Goal: Information Seeking & Learning: Learn about a topic

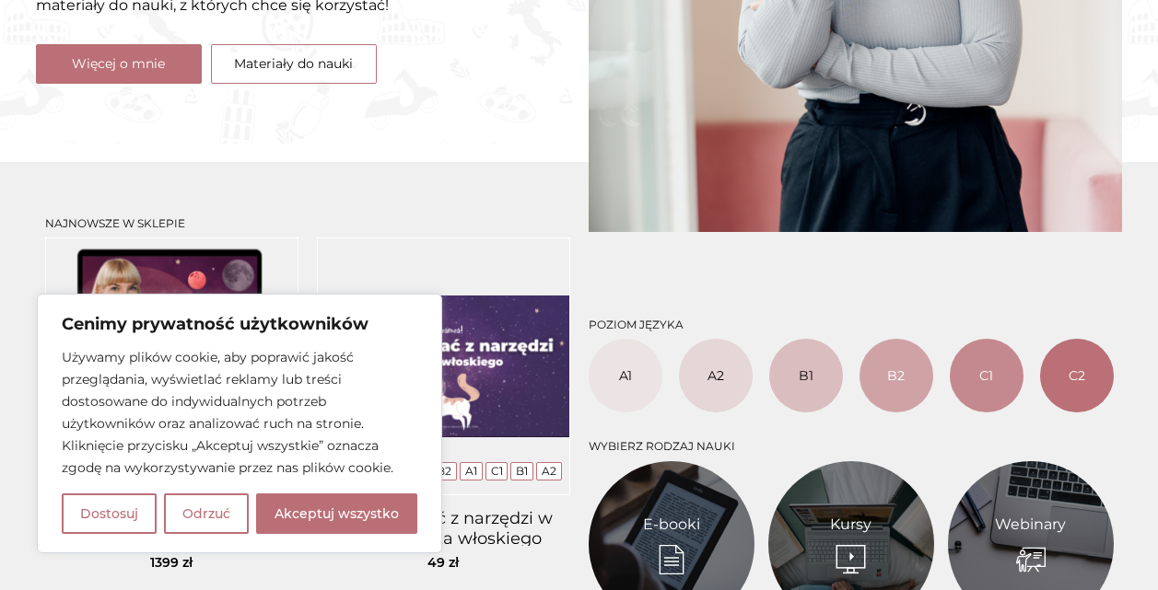
scroll to position [737, 0]
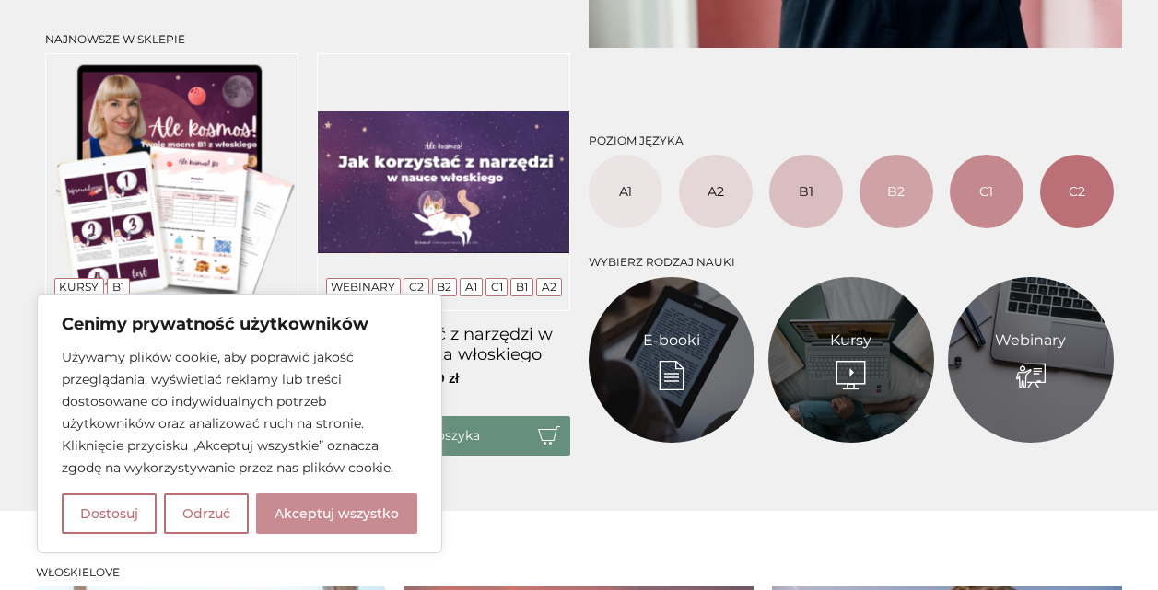
click at [402, 509] on button "Akceptuj wszystko" at bounding box center [336, 514] width 161 height 41
checkbox input "true"
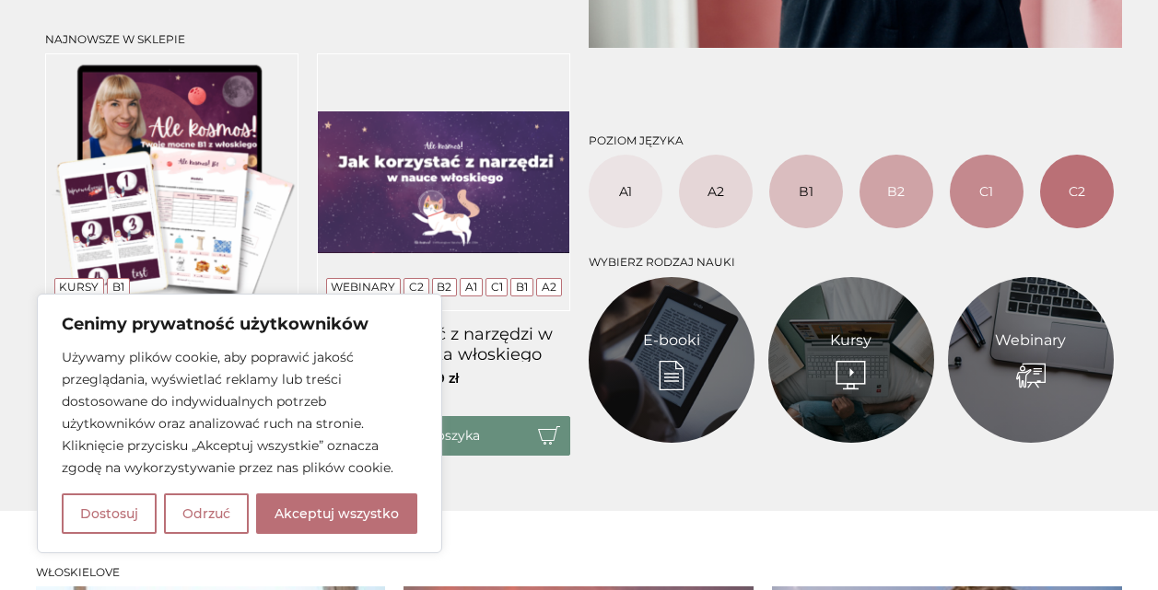
checkbox input "true"
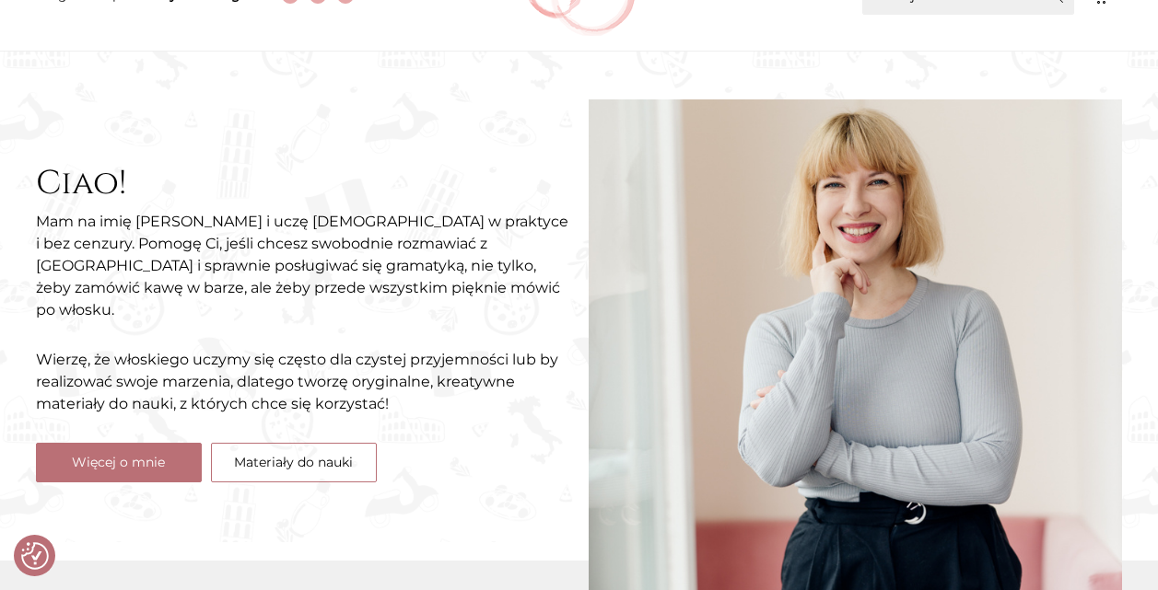
scroll to position [0, 0]
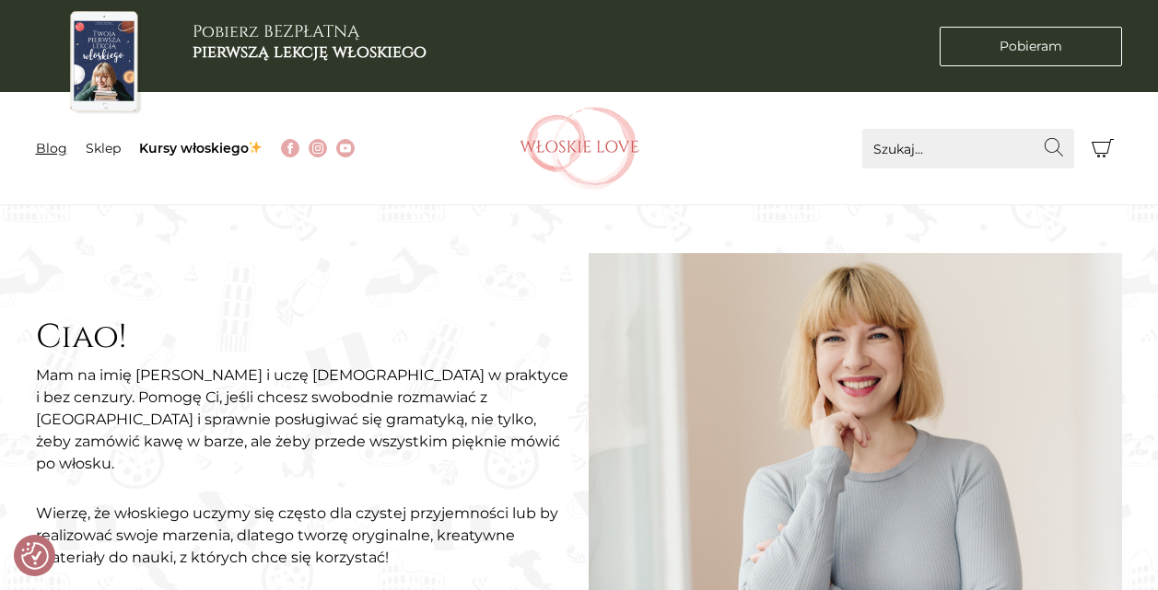
click at [58, 152] on link "Blog" at bounding box center [51, 148] width 31 height 17
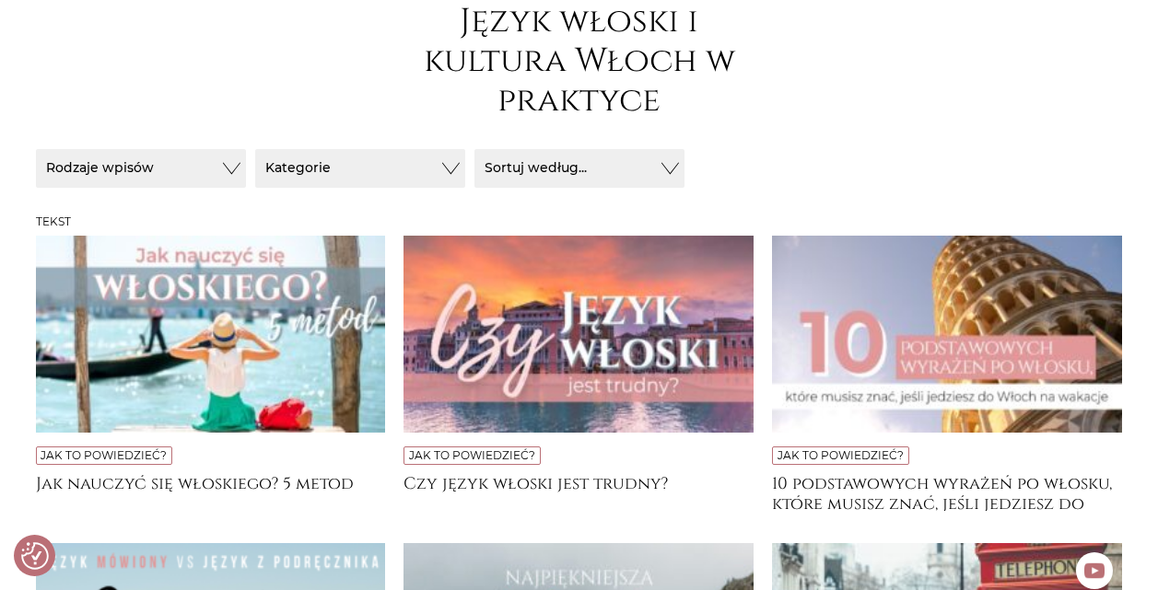
scroll to position [368, 0]
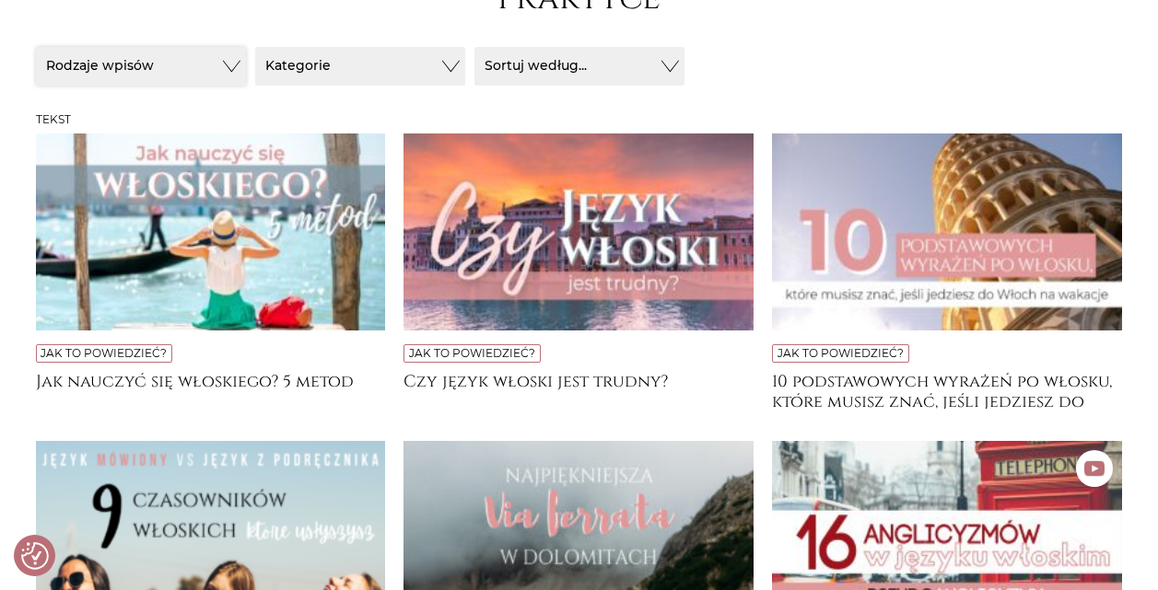
click at [148, 66] on button "Rodzaje wpisów" at bounding box center [141, 66] width 210 height 39
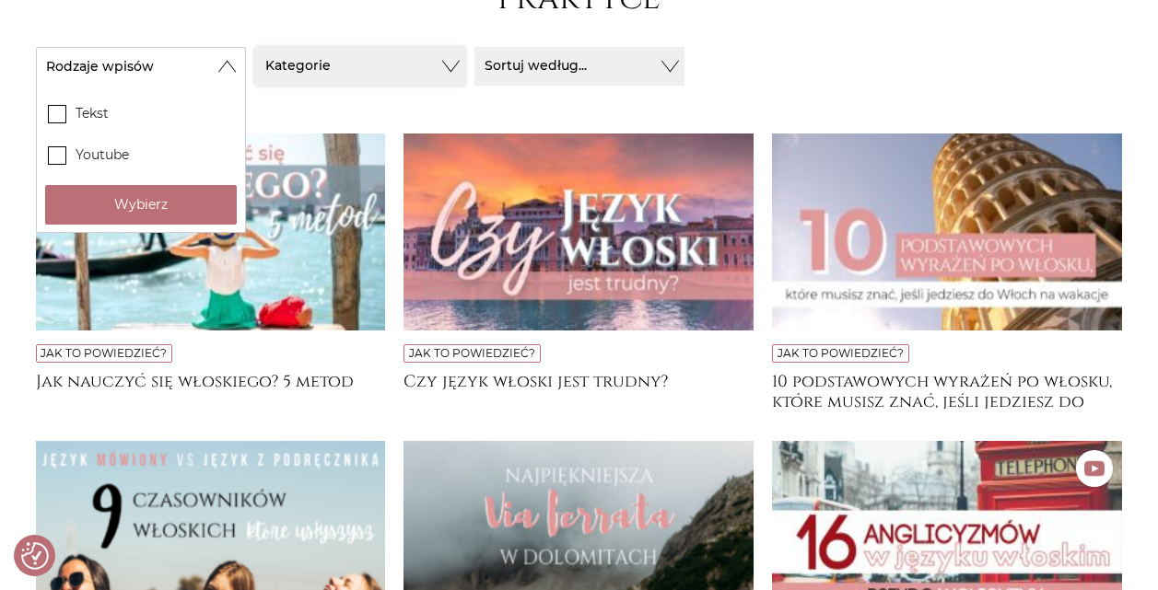
click at [297, 65] on button "Kategorie" at bounding box center [360, 66] width 210 height 39
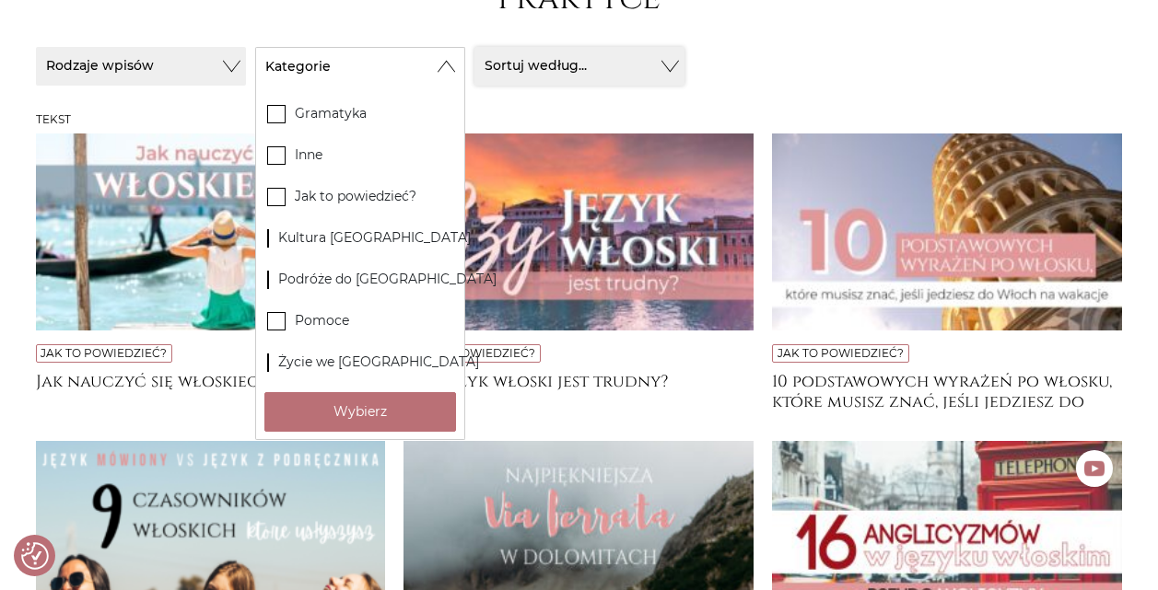
click at [649, 72] on button "Sortuj według..." at bounding box center [579, 66] width 210 height 39
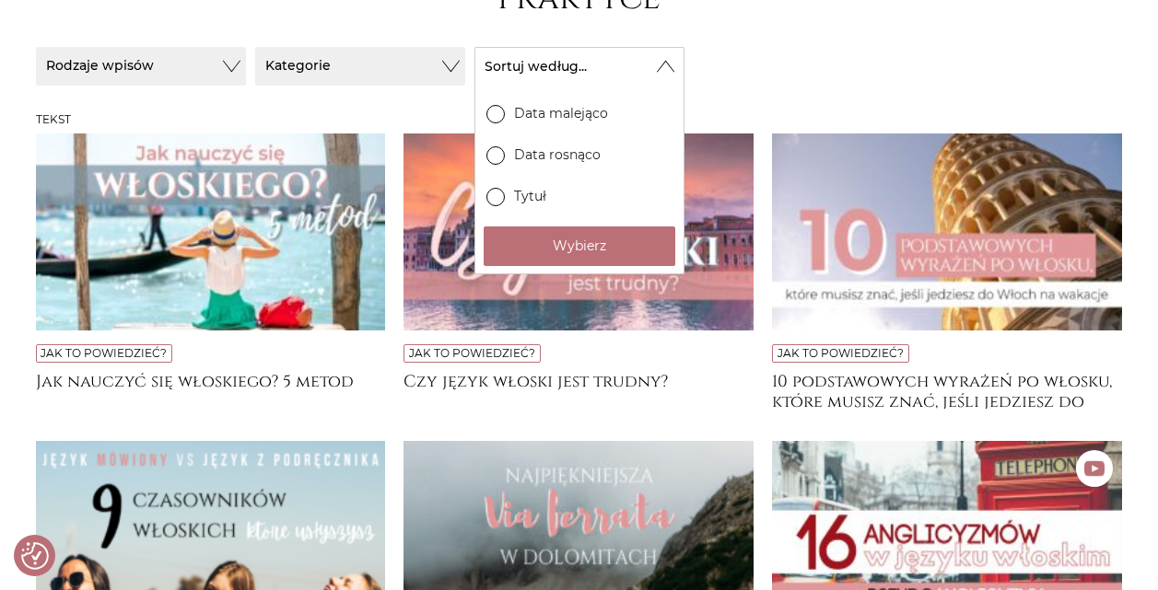
click at [858, 69] on form "Rodzaje wpisów Tekst Youtube Wybierz Wybierz" at bounding box center [579, 80] width 1087 height 66
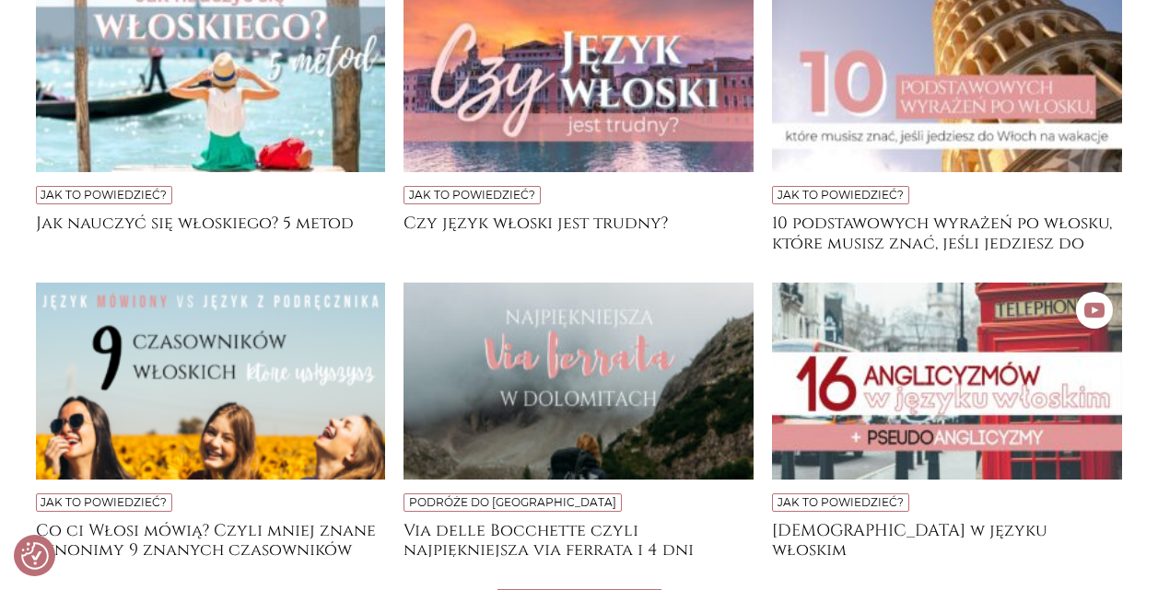
scroll to position [645, 0]
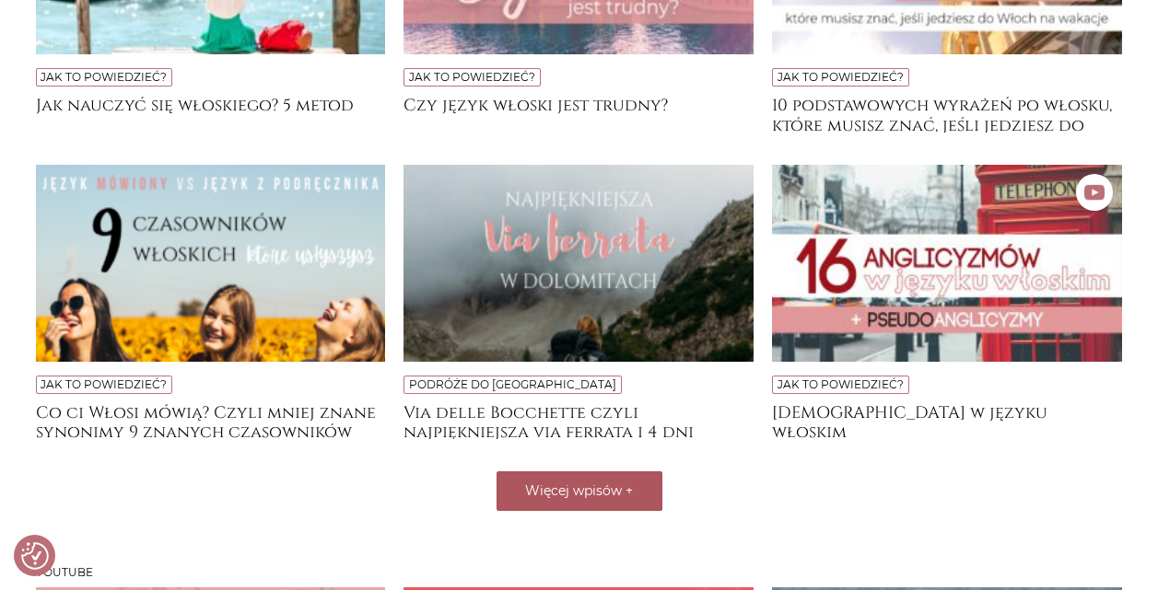
click at [603, 495] on span "Więcej wpisów" at bounding box center [573, 491] width 97 height 17
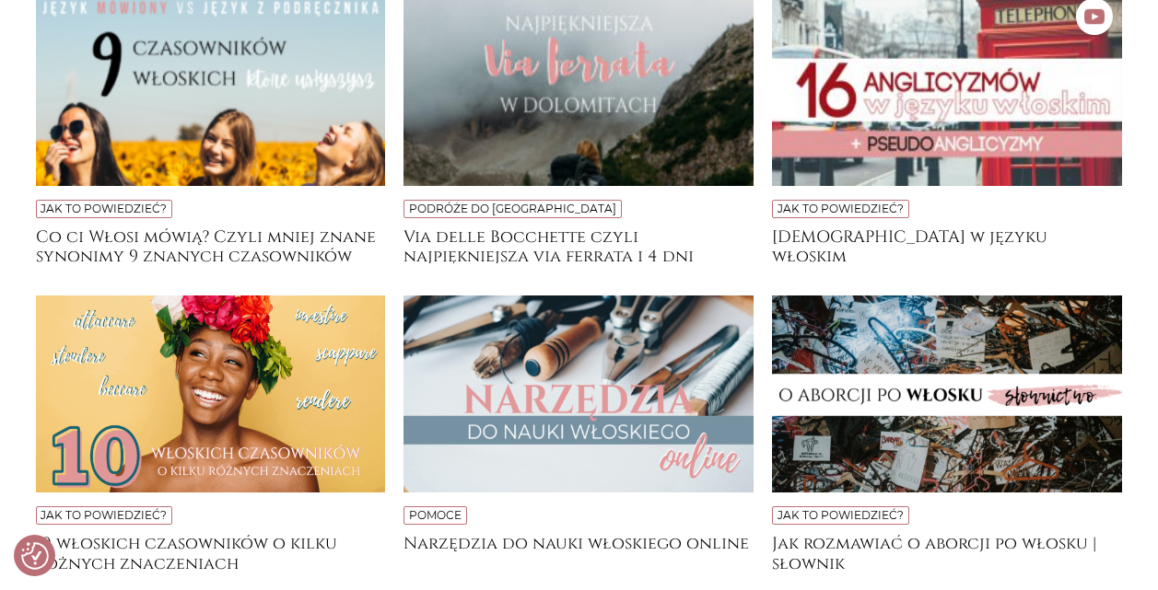
scroll to position [921, 0]
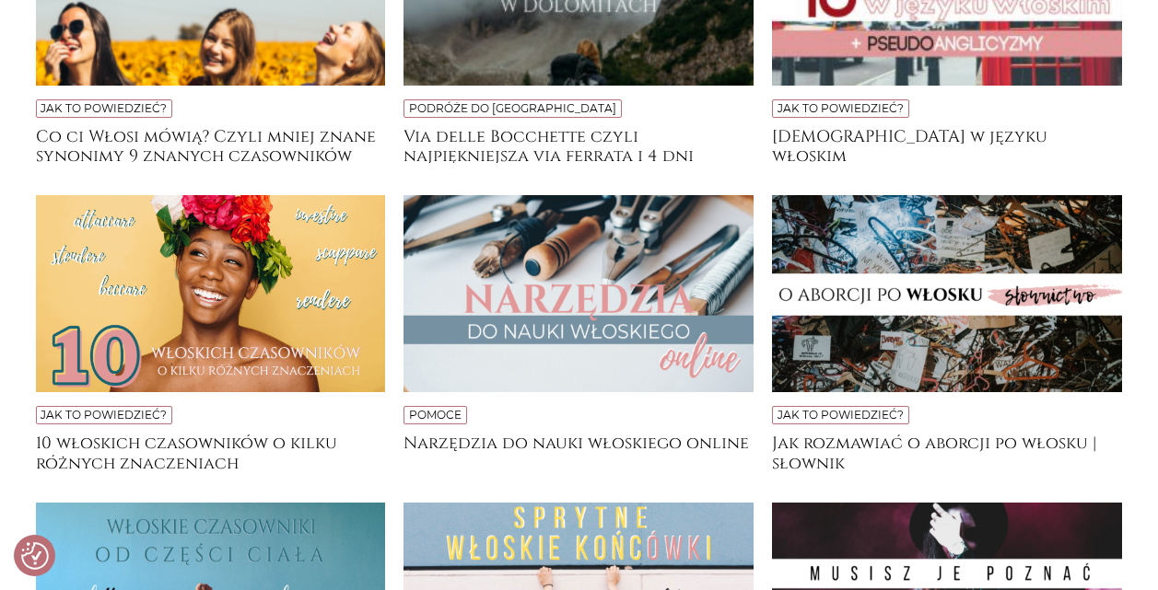
click at [601, 281] on img at bounding box center [578, 293] width 350 height 197
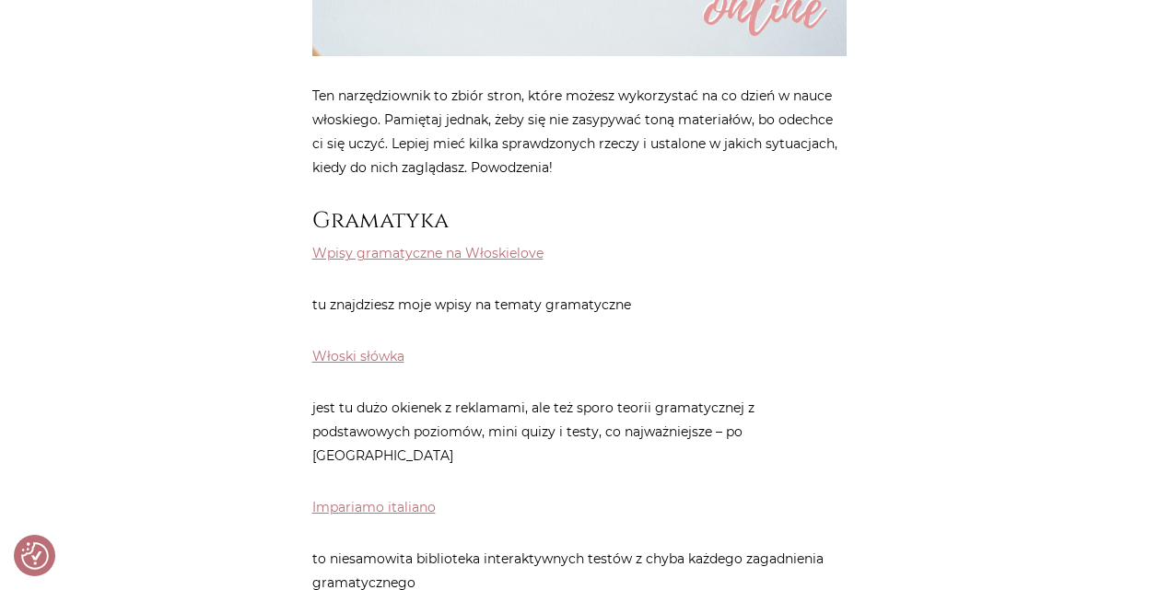
scroll to position [737, 0]
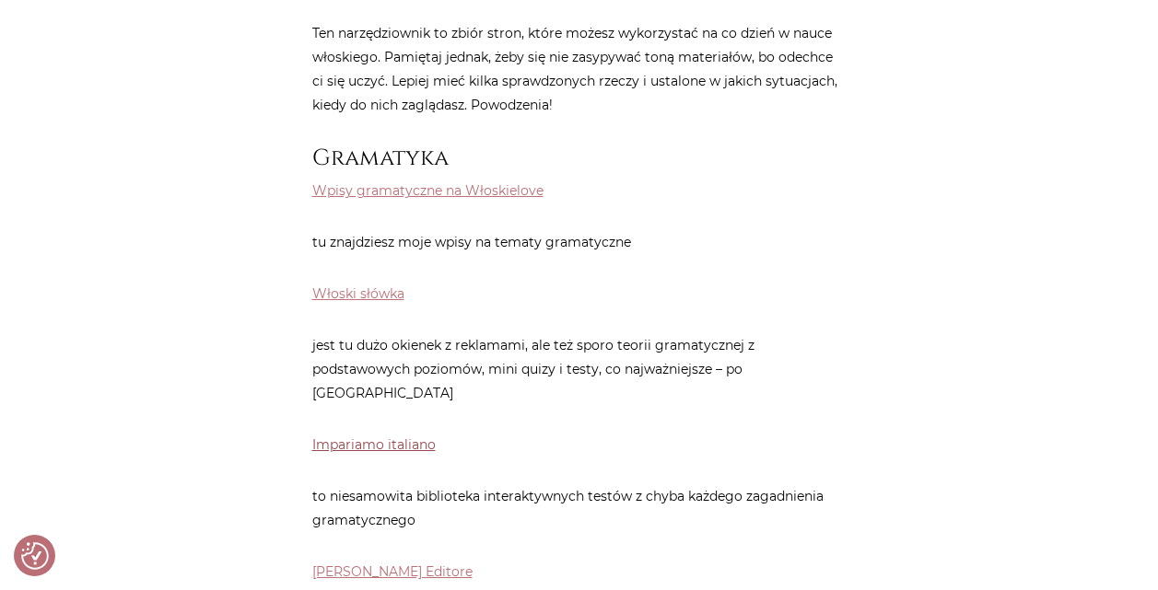
click at [376, 437] on link "Impariamo italiano" at bounding box center [373, 445] width 123 height 17
click at [352, 297] on link "Włoski słówka" at bounding box center [358, 294] width 92 height 17
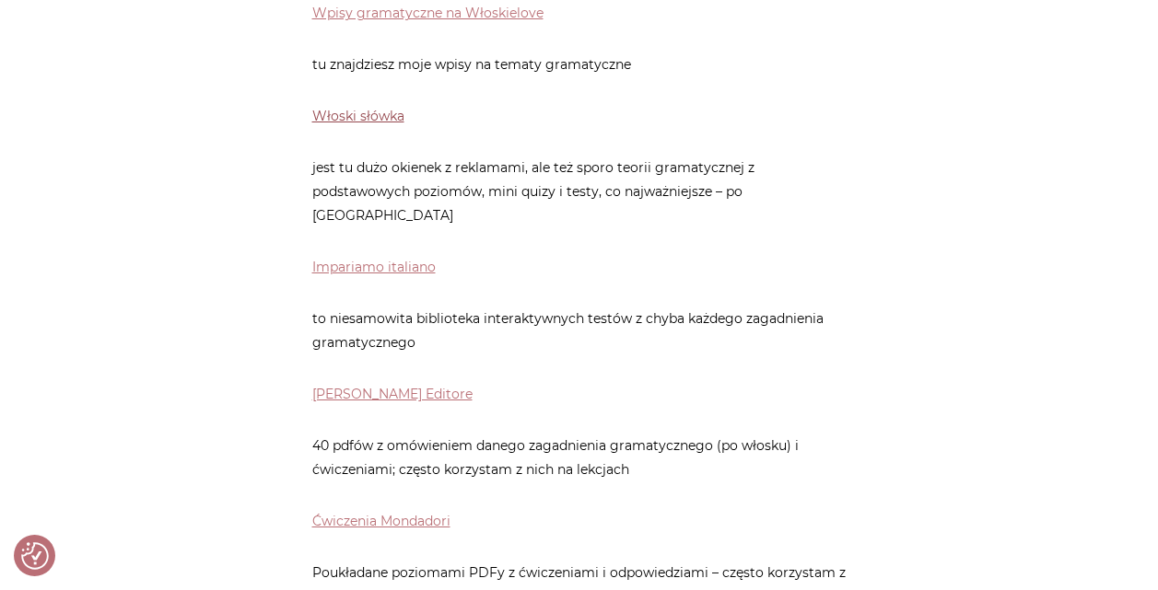
scroll to position [921, 0]
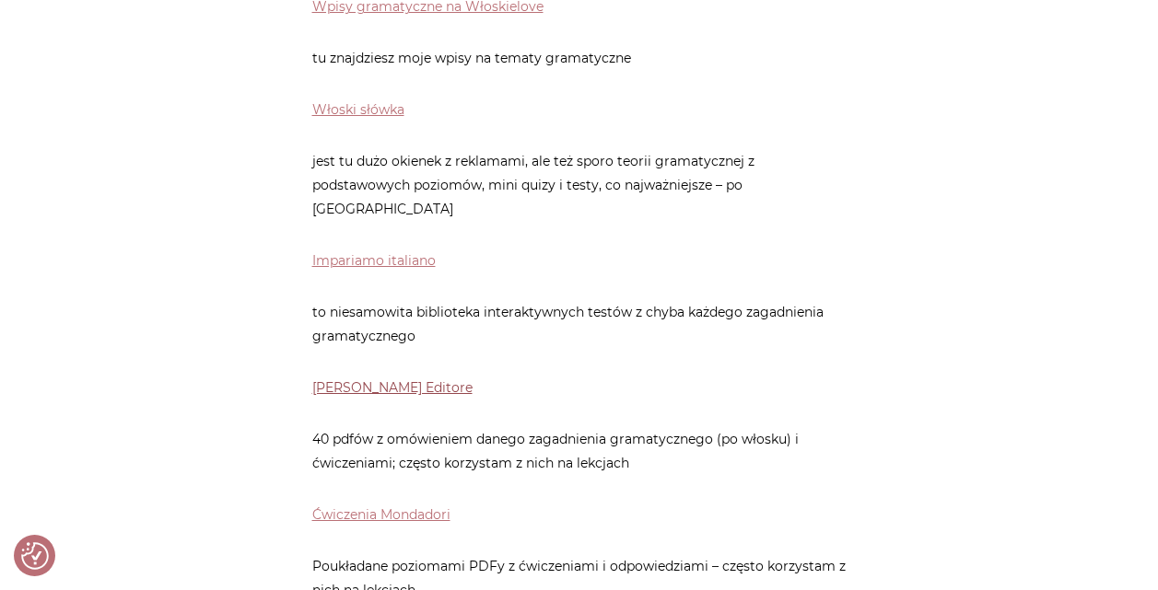
click at [394, 379] on link "Loescher Editore" at bounding box center [392, 387] width 160 height 17
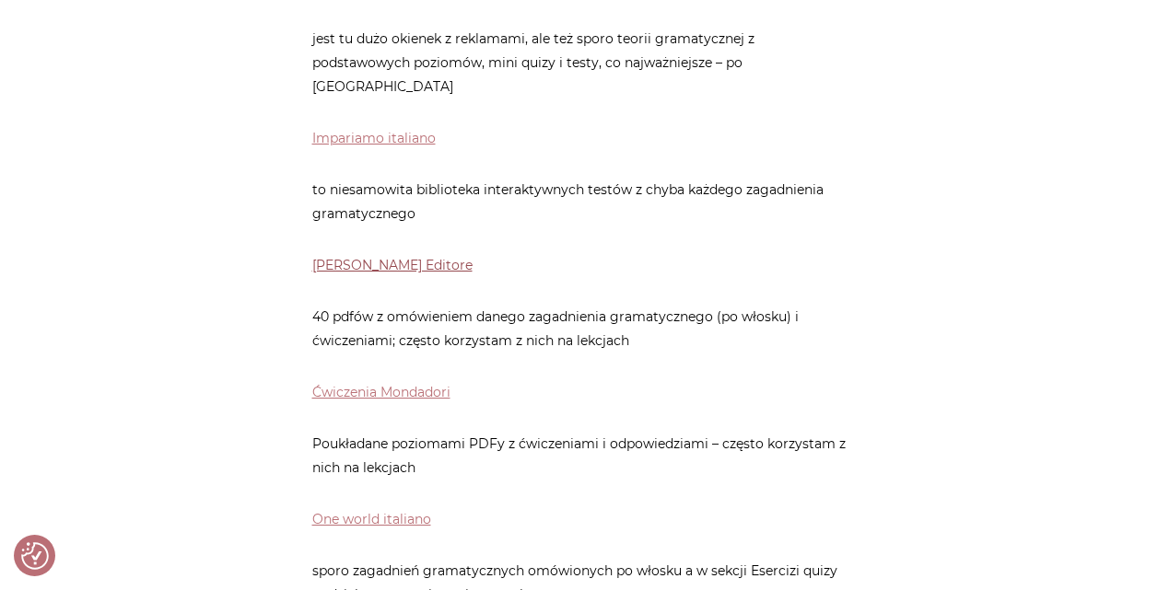
scroll to position [1105, 0]
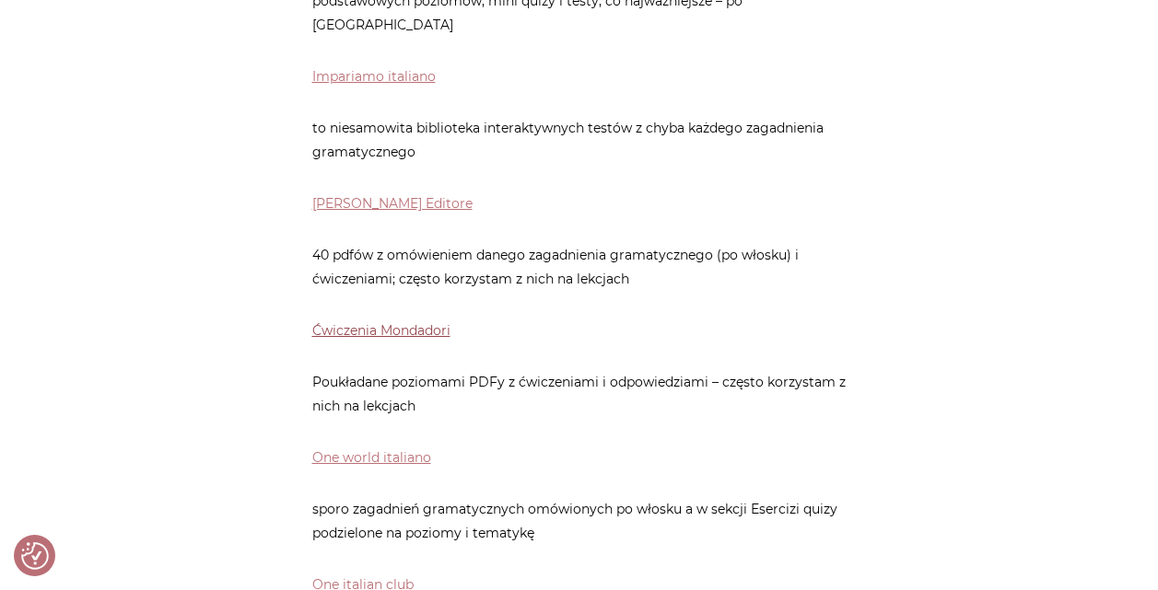
click at [372, 322] on link "Ćwiczenia Mondadori" at bounding box center [381, 330] width 138 height 17
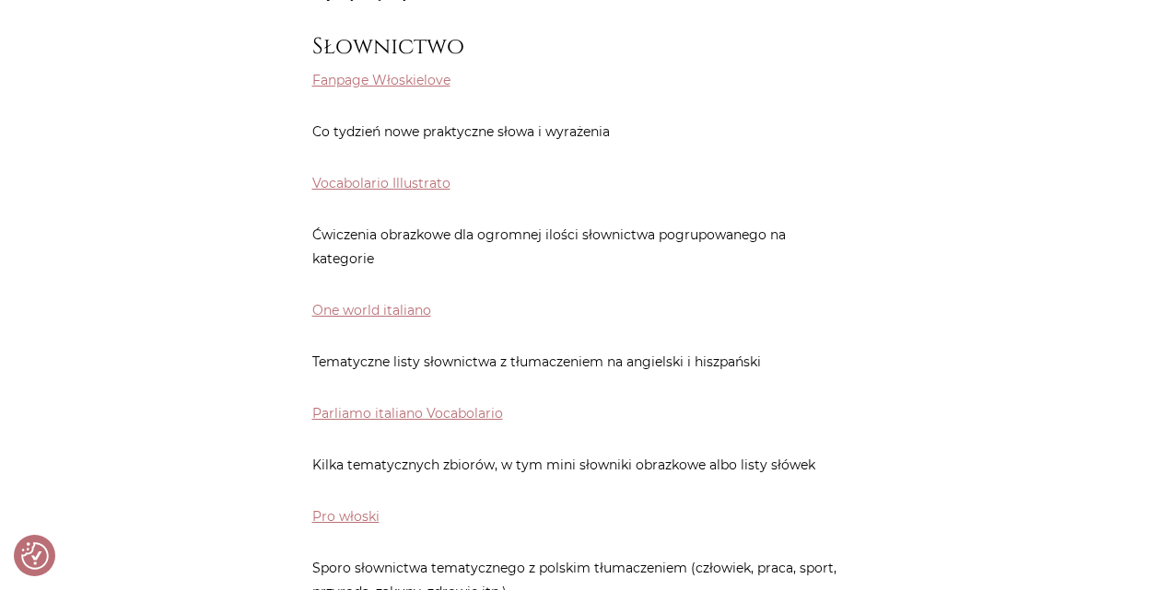
scroll to position [1934, 0]
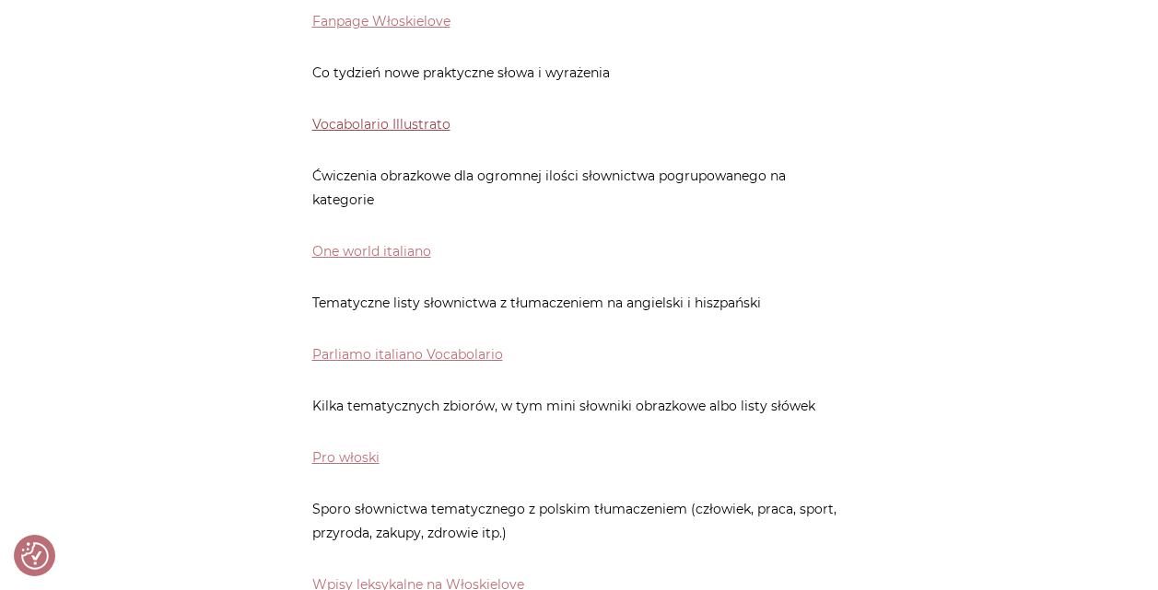
click at [416, 116] on link "Vocabolario Illustrato" at bounding box center [381, 124] width 138 height 17
